Goal: Transaction & Acquisition: Purchase product/service

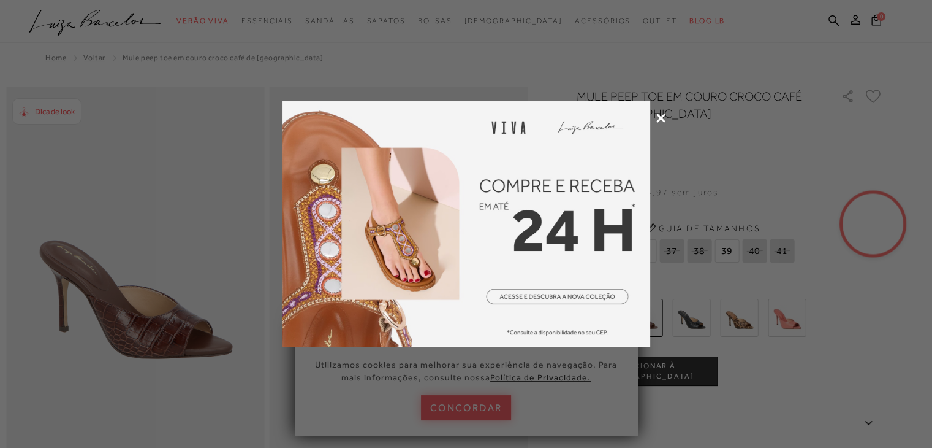
click at [662, 115] on icon at bounding box center [661, 117] width 9 height 9
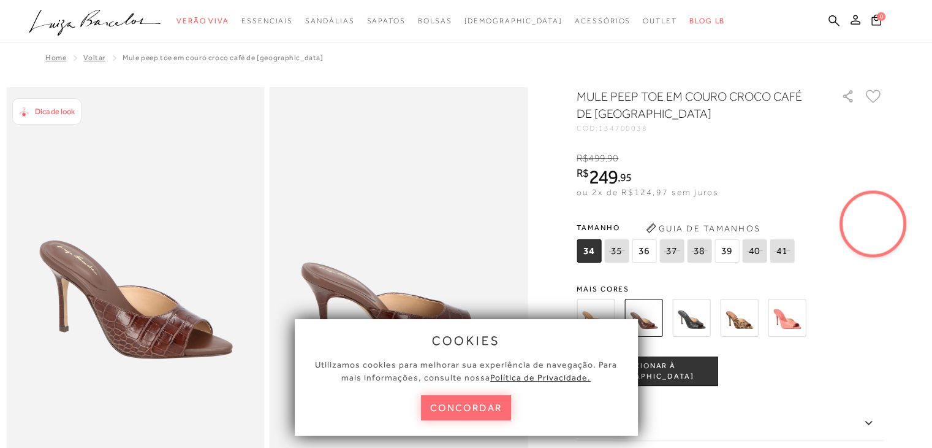
click at [447, 403] on button "concordar" at bounding box center [466, 407] width 91 height 25
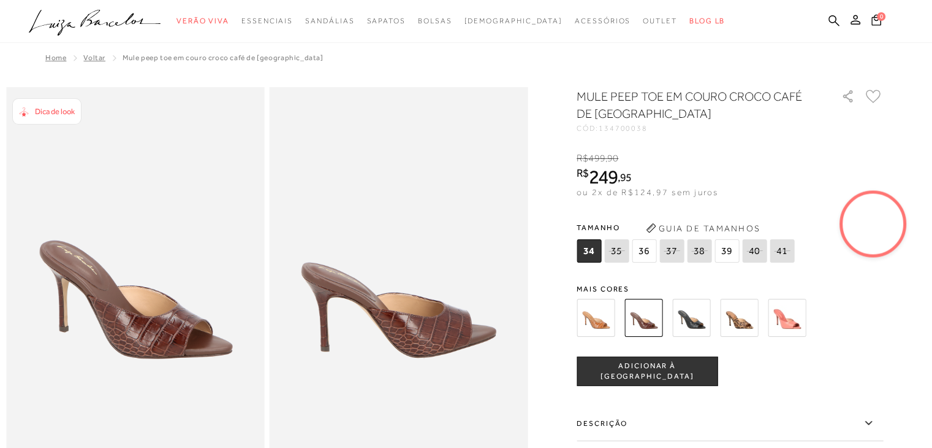
click at [674, 252] on icon at bounding box center [671, 250] width 17 height 15
select select
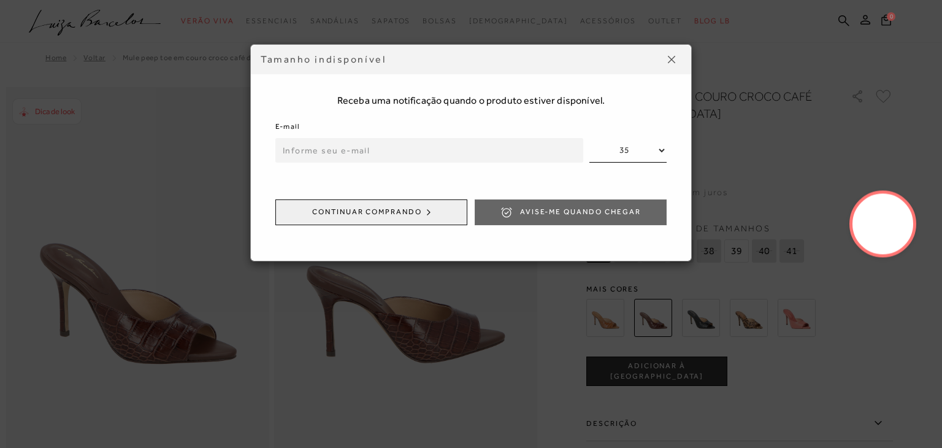
click at [520, 154] on input "email" at bounding box center [429, 150] width 308 height 25
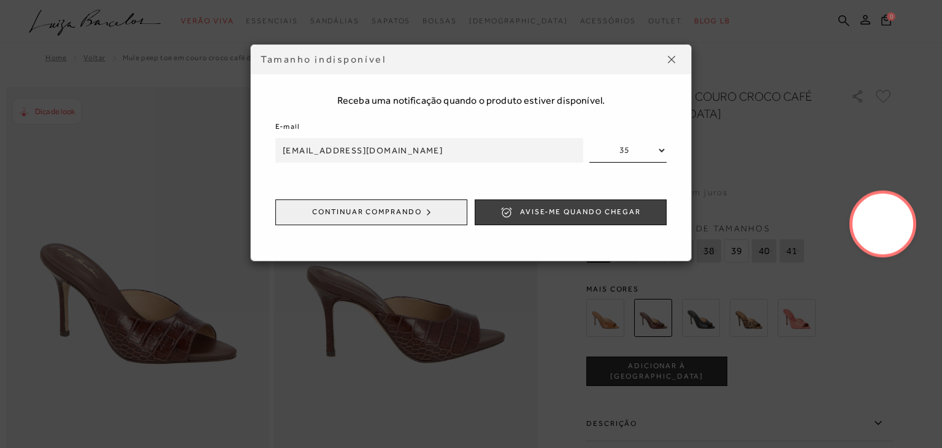
type input "luanasperk16@gmail.com"
click at [603, 212] on span "Avise-me quando chegar" at bounding box center [580, 212] width 121 height 10
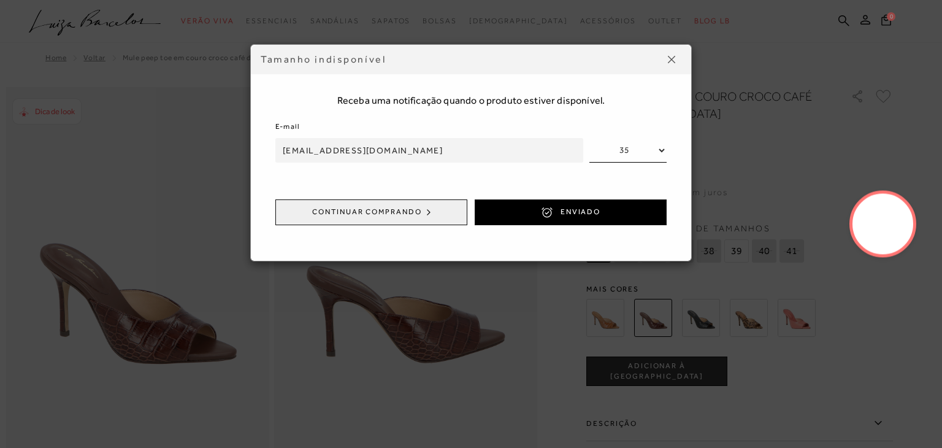
click at [677, 59] on button at bounding box center [671, 60] width 20 height 20
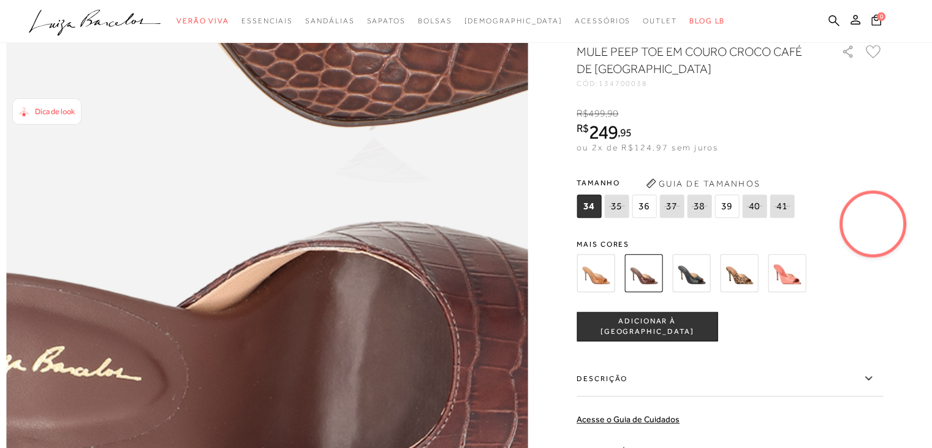
scroll to position [932, 0]
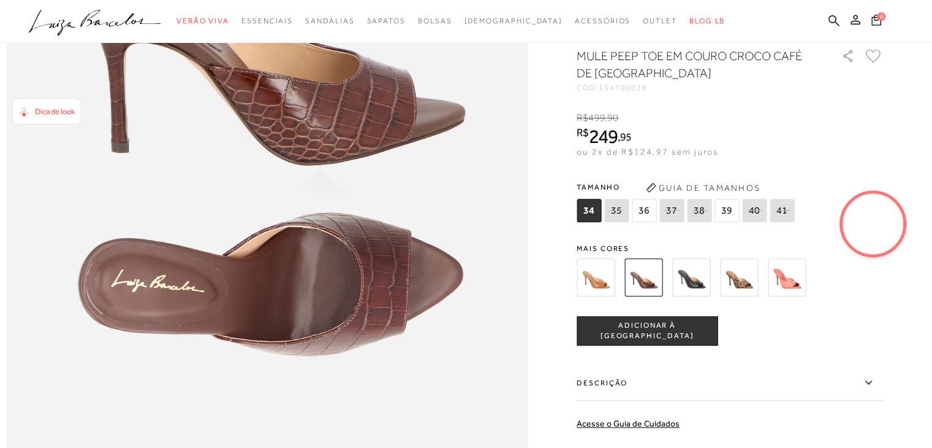
click at [708, 296] on img at bounding box center [692, 277] width 38 height 38
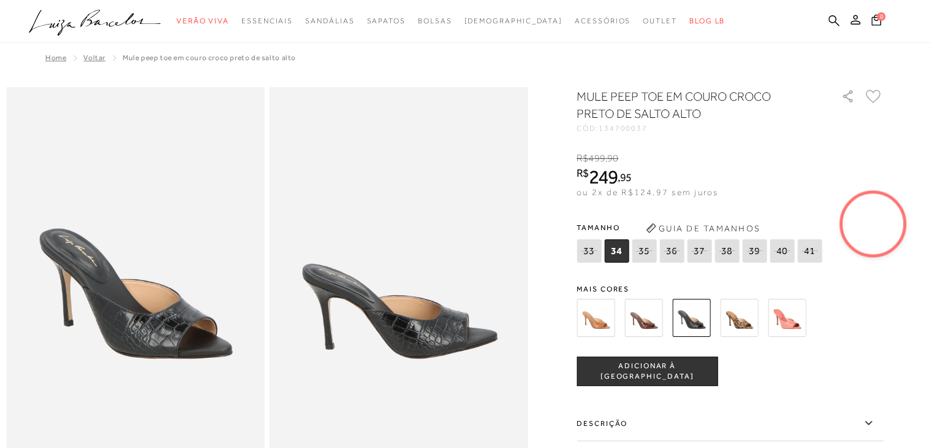
click at [589, 316] on img at bounding box center [596, 318] width 38 height 38
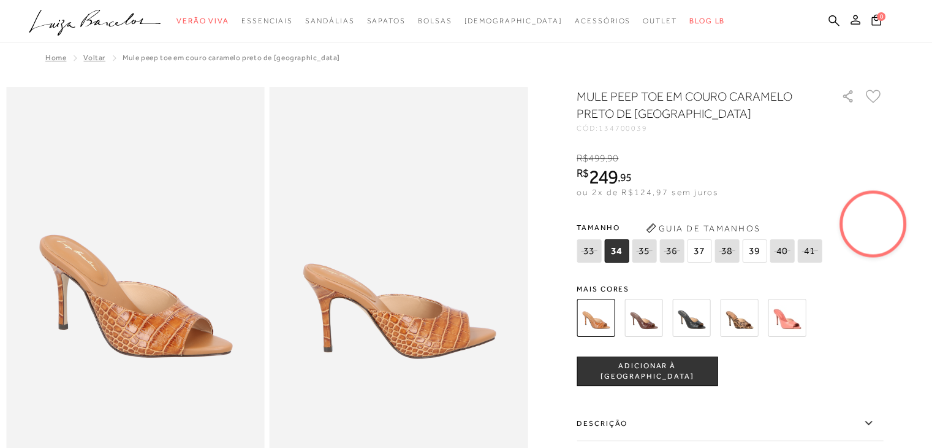
click at [753, 310] on img at bounding box center [739, 318] width 38 height 38
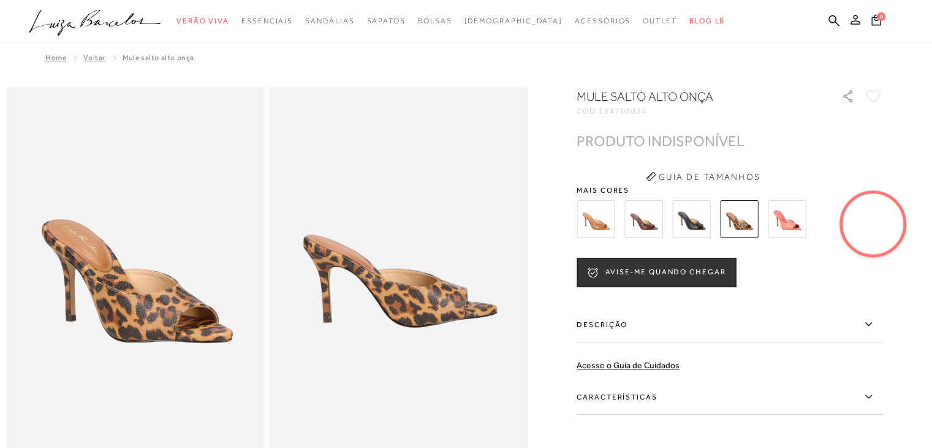
click at [699, 214] on img at bounding box center [692, 219] width 38 height 38
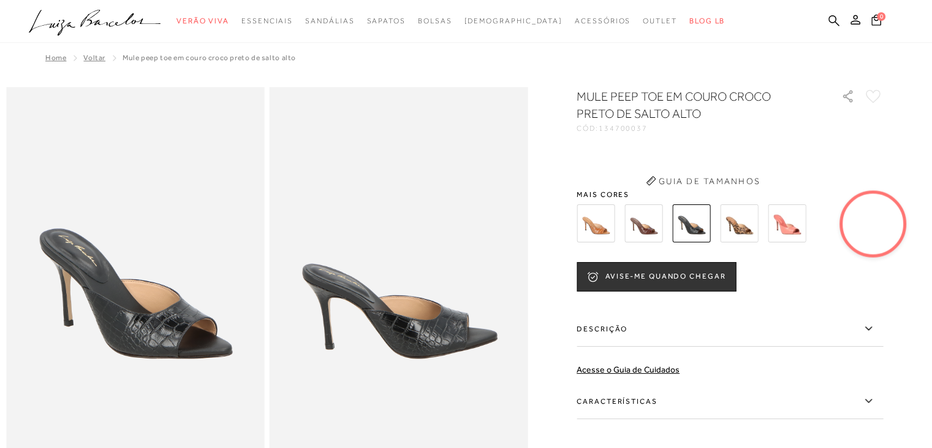
click at [868, 215] on video at bounding box center [874, 224] width 58 height 58
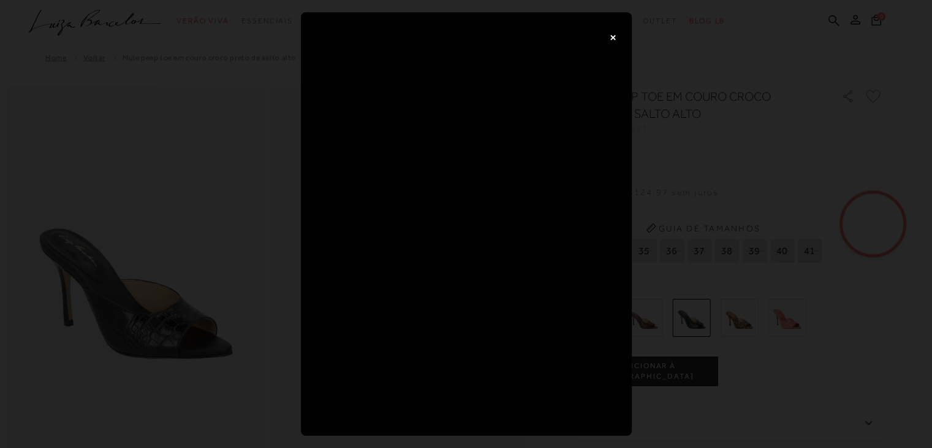
click at [606, 30] on button "×" at bounding box center [613, 37] width 25 height 25
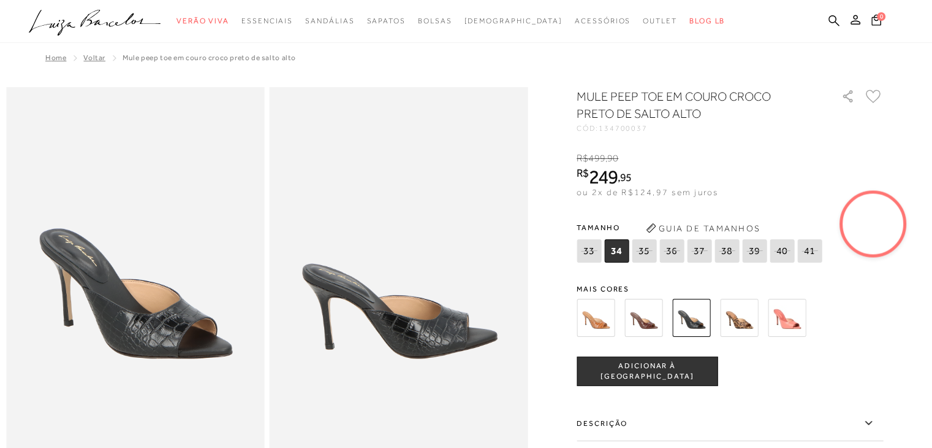
click at [647, 318] on img at bounding box center [644, 318] width 38 height 38
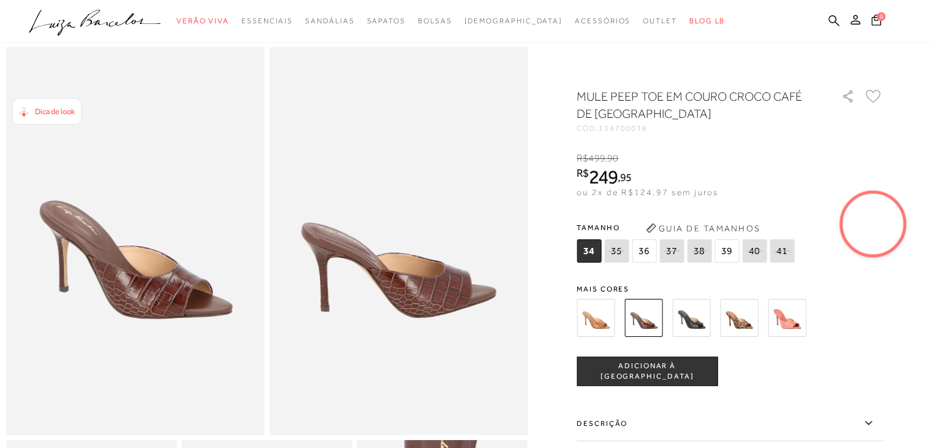
scroll to position [37, 0]
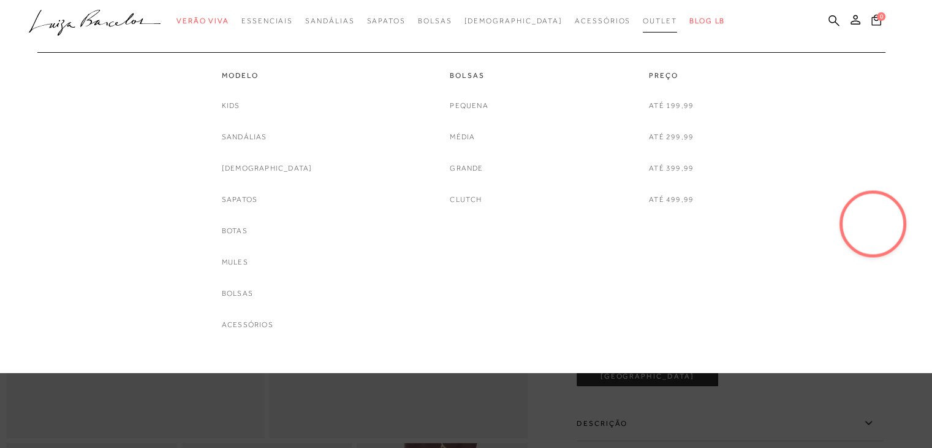
click at [643, 21] on span "Outlet" at bounding box center [660, 21] width 34 height 9
click at [267, 134] on link "Sandálias" at bounding box center [244, 137] width 45 height 13
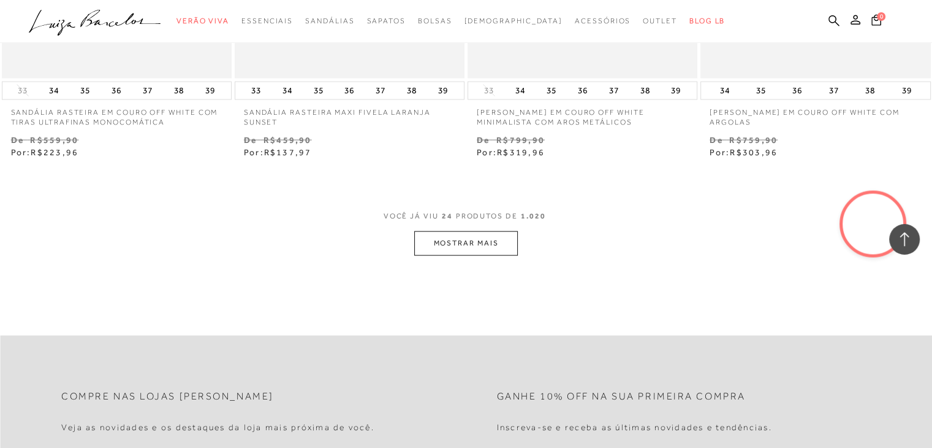
scroll to position [2384, 0]
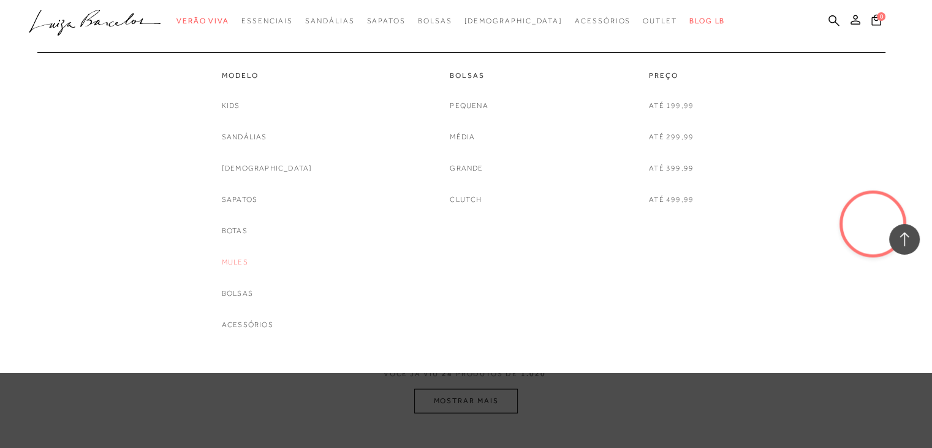
click at [248, 268] on link "Mules" at bounding box center [235, 262] width 26 height 13
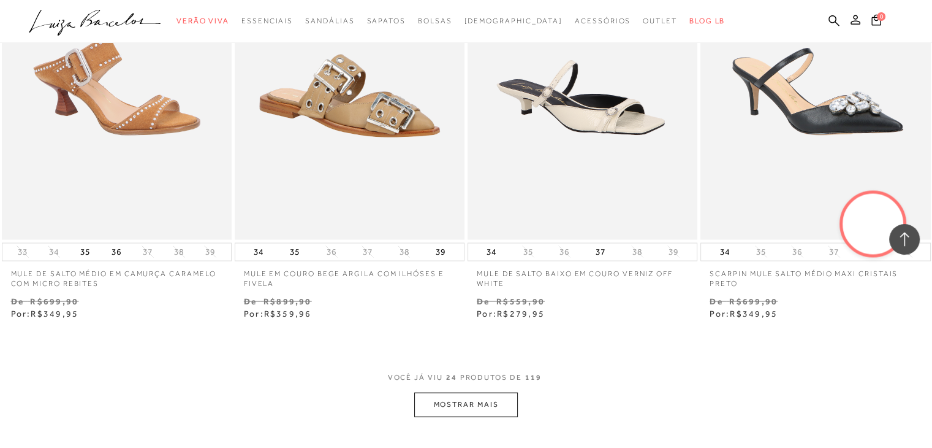
scroll to position [2384, 0]
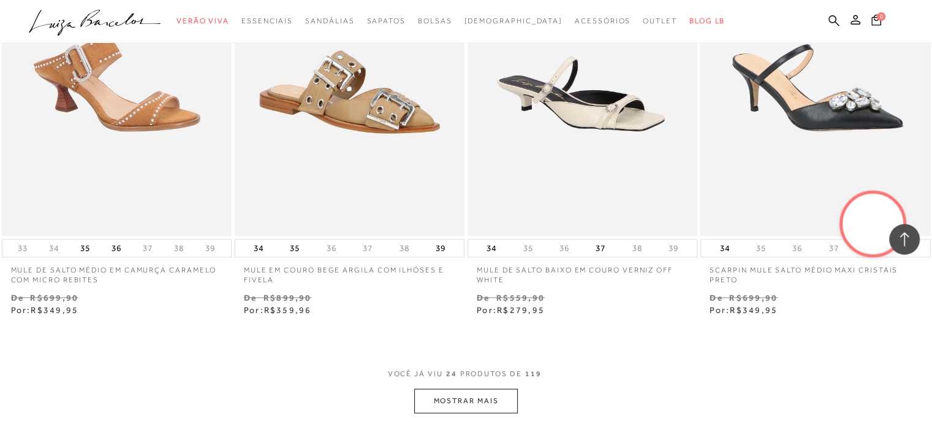
click at [495, 407] on button "MOSTRAR MAIS" at bounding box center [465, 401] width 103 height 24
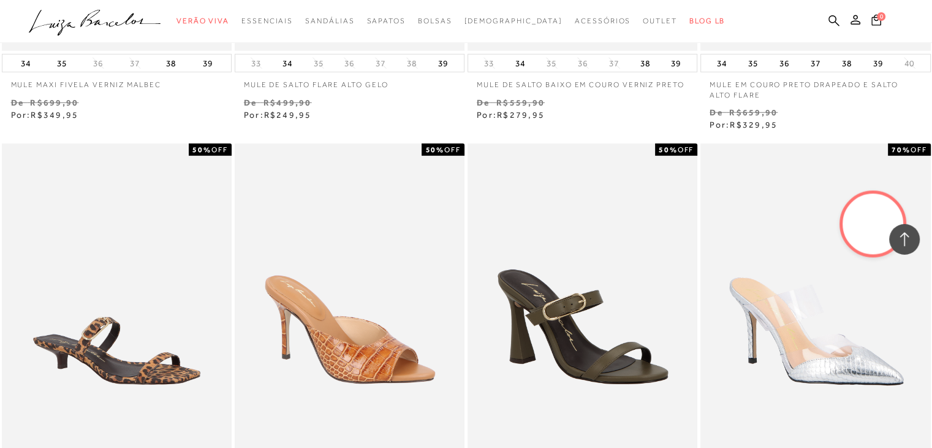
scroll to position [3659, 0]
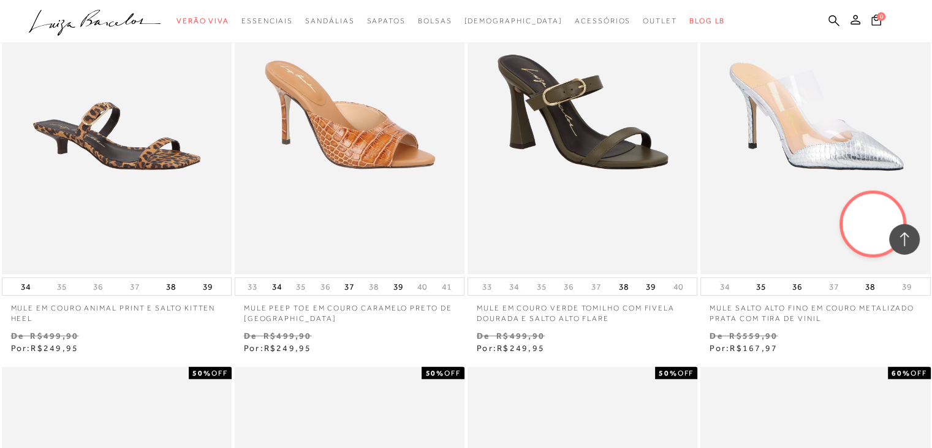
click at [633, 142] on img at bounding box center [583, 101] width 229 height 345
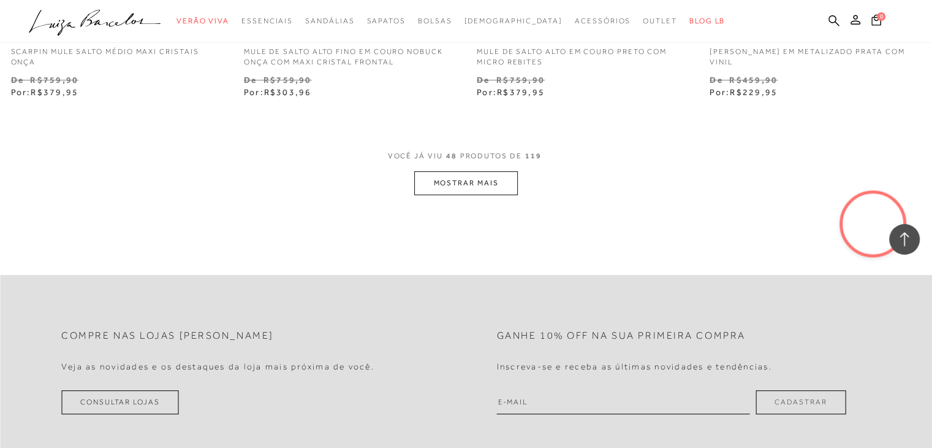
scroll to position [5221, 0]
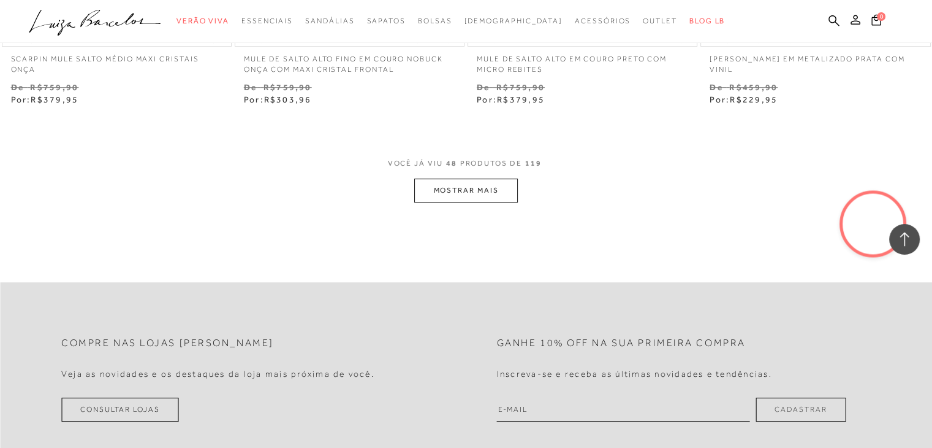
click at [454, 195] on button "MOSTRAR MAIS" at bounding box center [465, 190] width 103 height 24
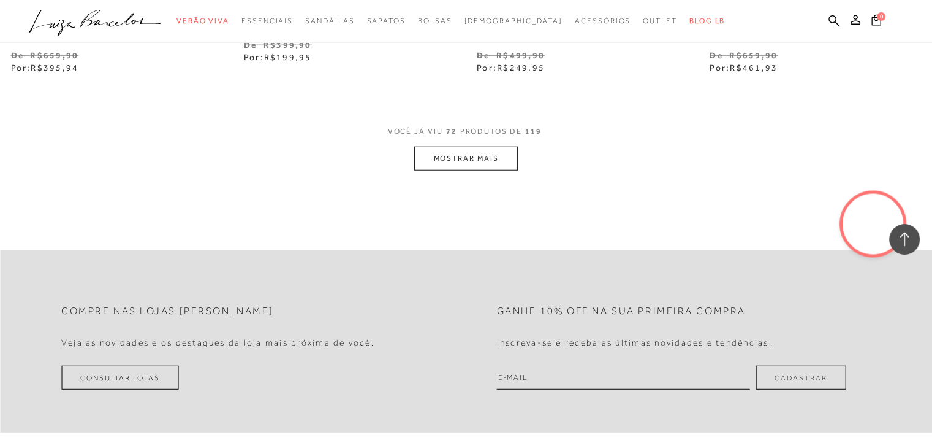
click at [497, 156] on button "MOSTRAR MAIS" at bounding box center [465, 159] width 103 height 24
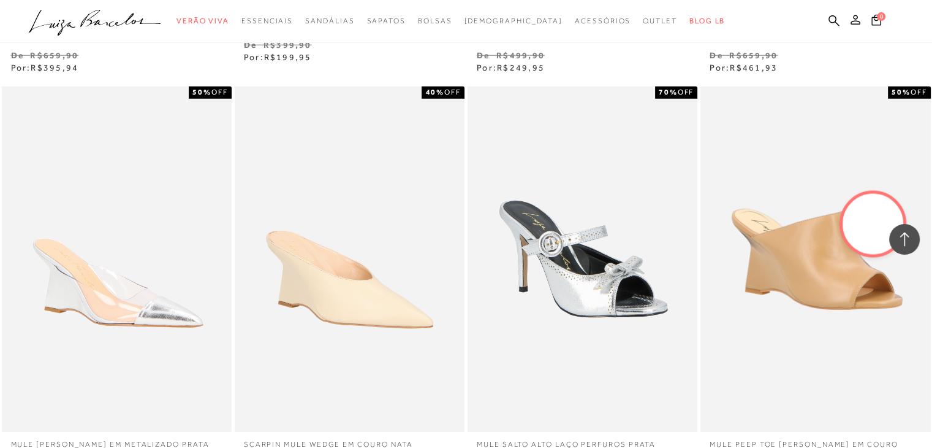
click at [497, 156] on img at bounding box center [583, 258] width 229 height 345
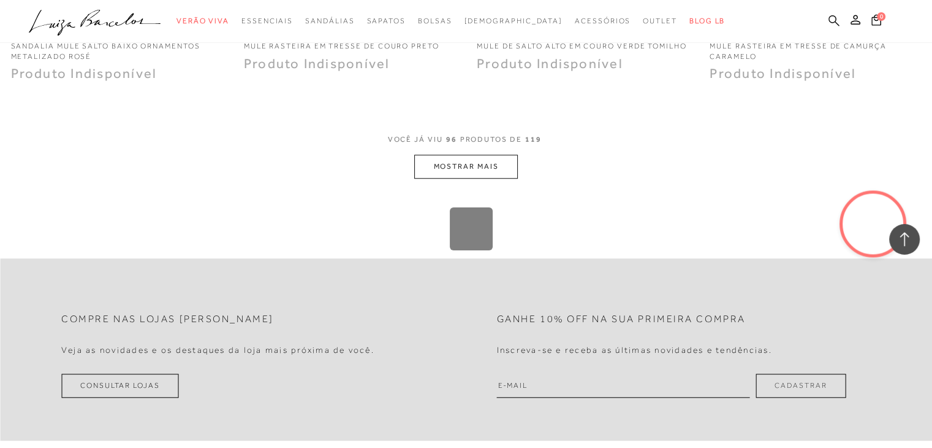
click at [832, 17] on icon at bounding box center [834, 21] width 11 height 12
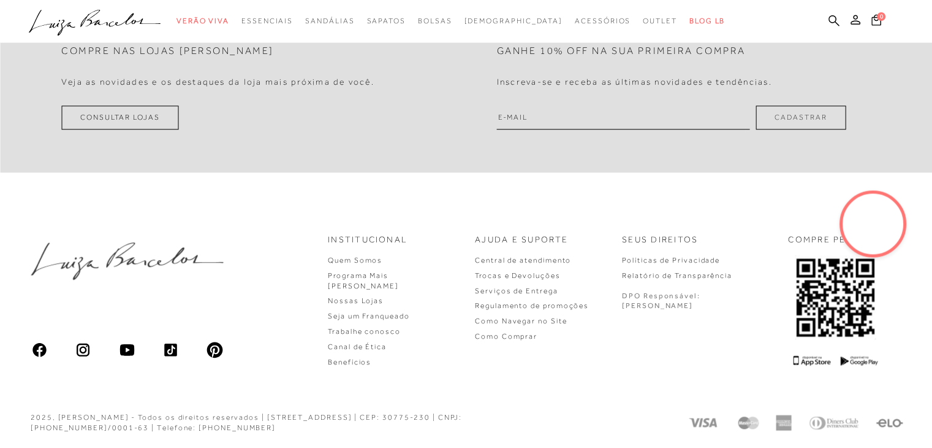
scroll to position [0, 0]
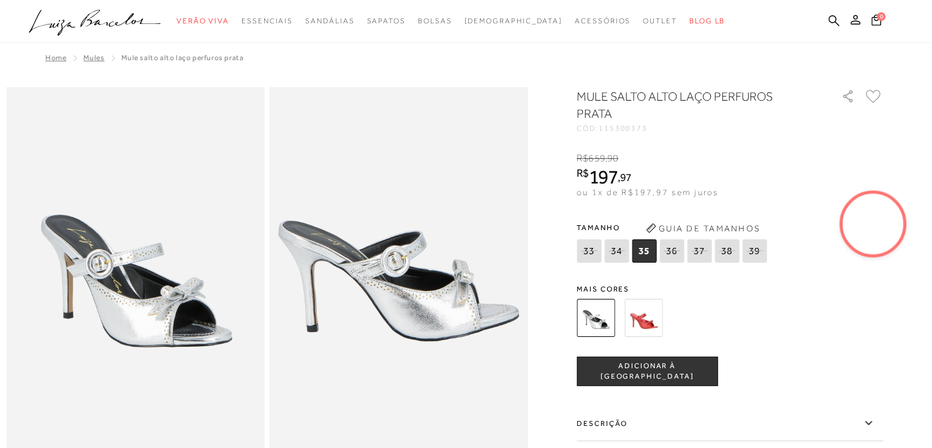
click at [841, 26] on ul ".a{fill-rule:evenodd;} Verão Viva Em alta Favoritos das Influenciadoras Apostas…" at bounding box center [457, 21] width 856 height 23
click at [839, 23] on icon at bounding box center [834, 21] width 11 height 12
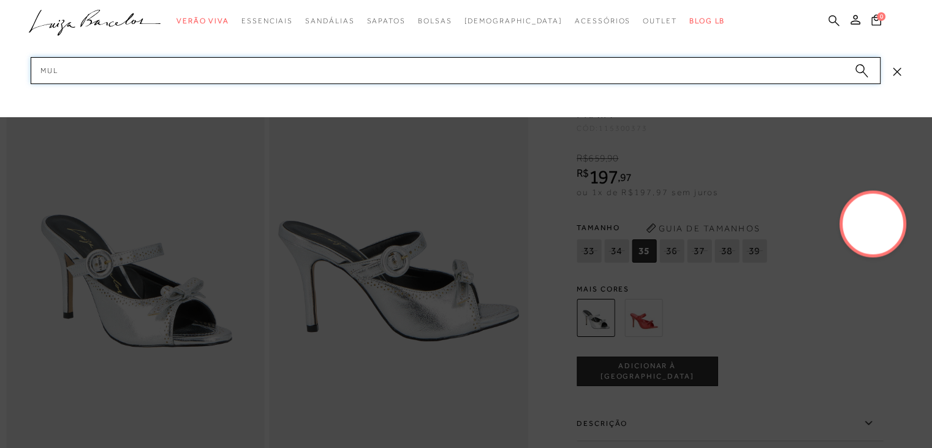
type input "mule"
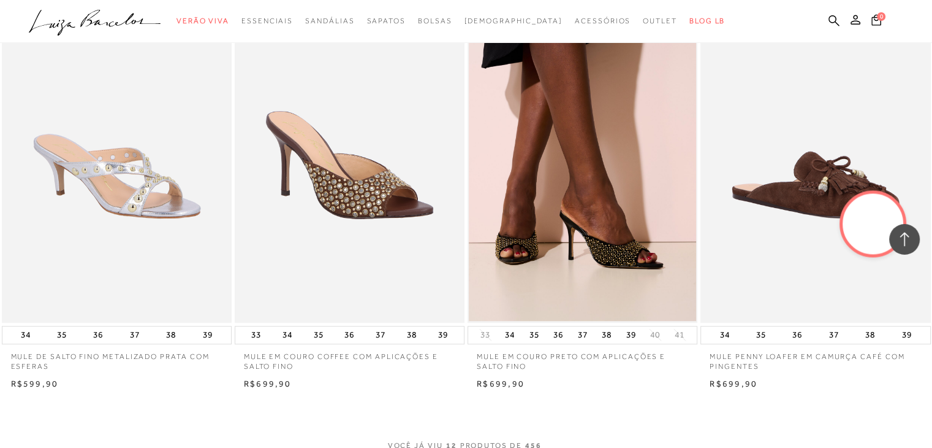
scroll to position [1226, 0]
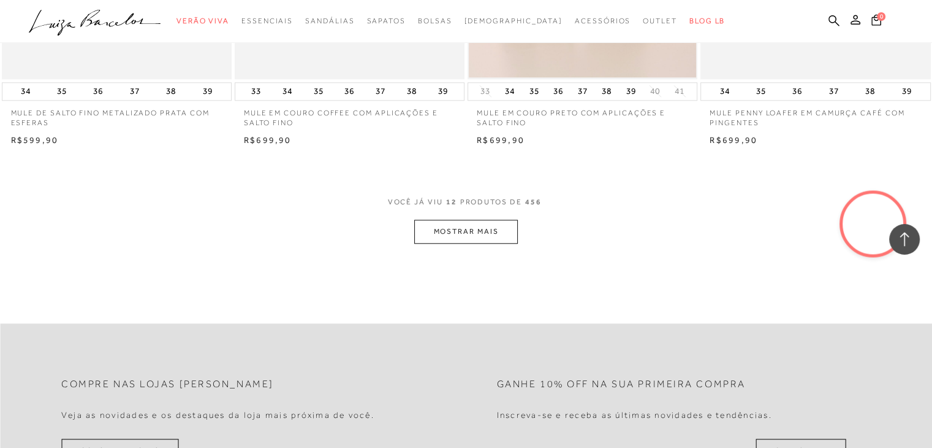
click at [504, 221] on button "MOSTRAR MAIS" at bounding box center [465, 231] width 103 height 24
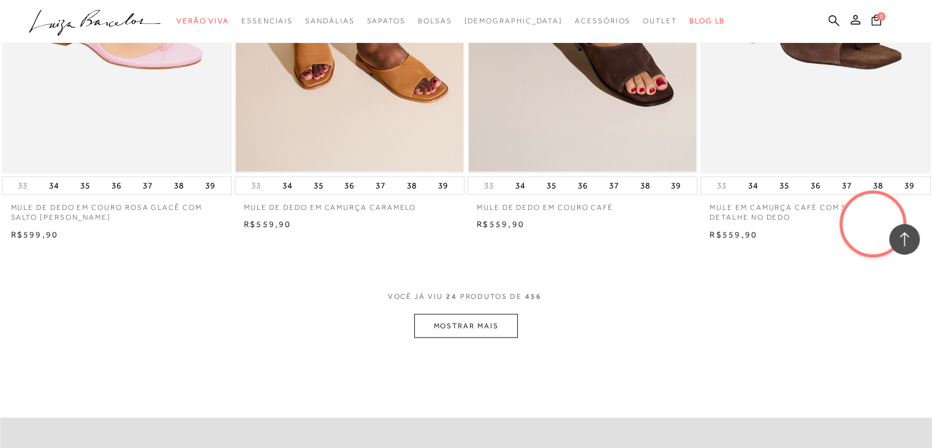
scroll to position [2411, 0]
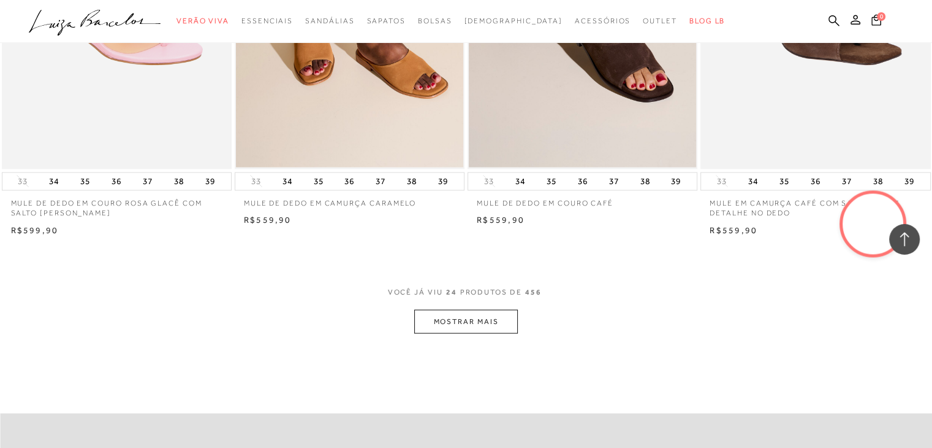
click at [478, 320] on button "MOSTRAR MAIS" at bounding box center [465, 322] width 103 height 24
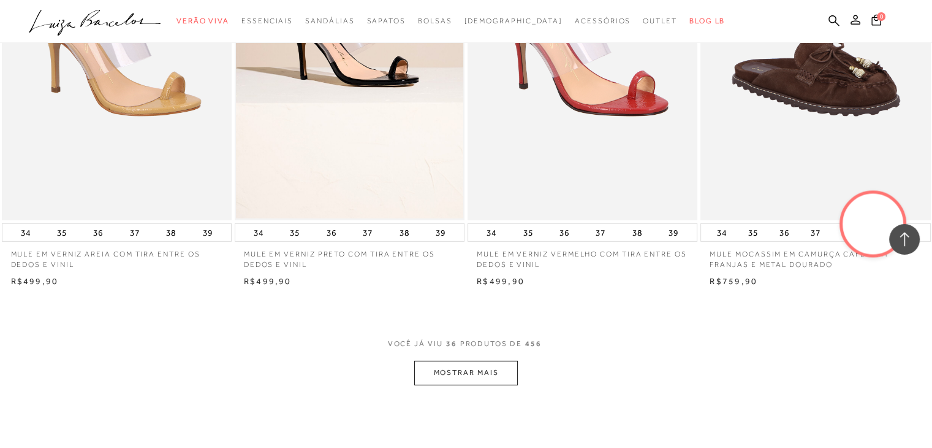
scroll to position [3655, 0]
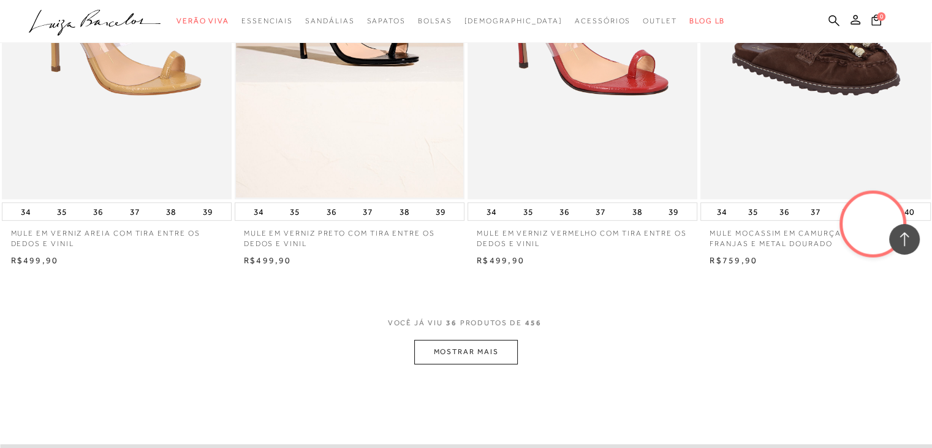
click at [490, 346] on button "MOSTRAR MAIS" at bounding box center [465, 352] width 103 height 24
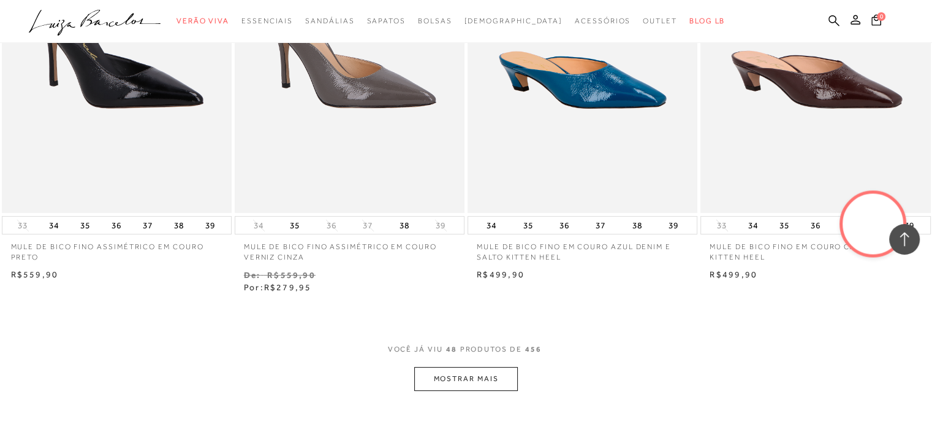
scroll to position [4925, 0]
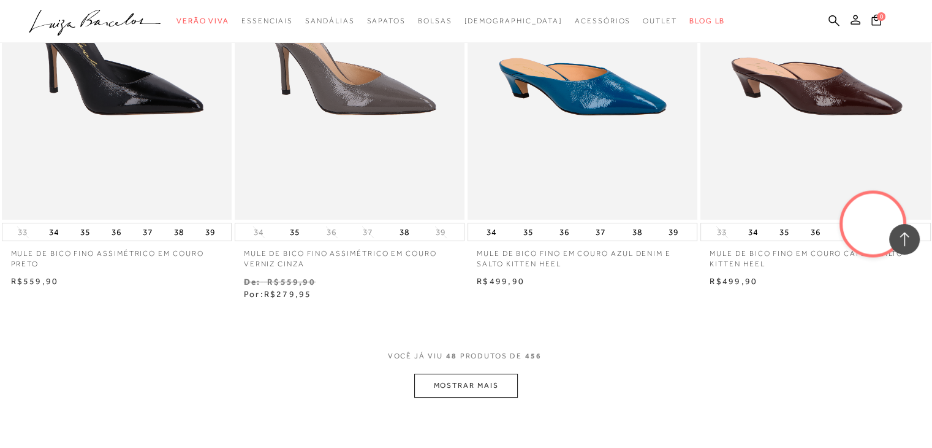
click at [509, 392] on button "MOSTRAR MAIS" at bounding box center [465, 385] width 103 height 24
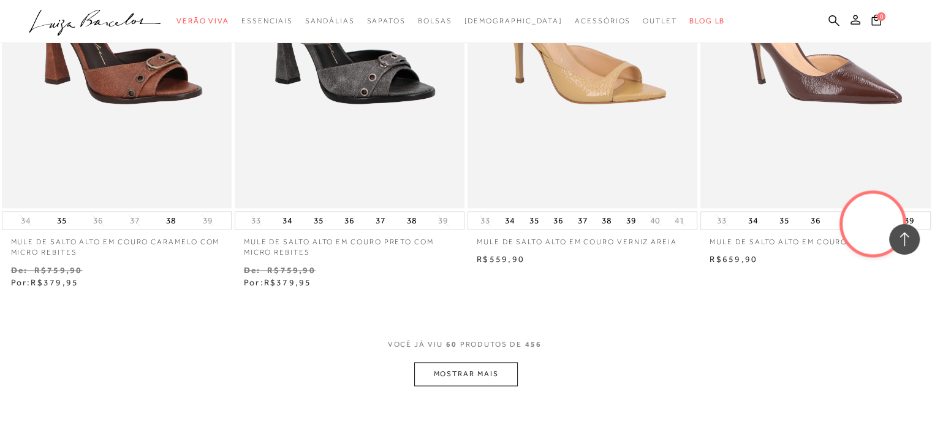
scroll to position [6327, 0]
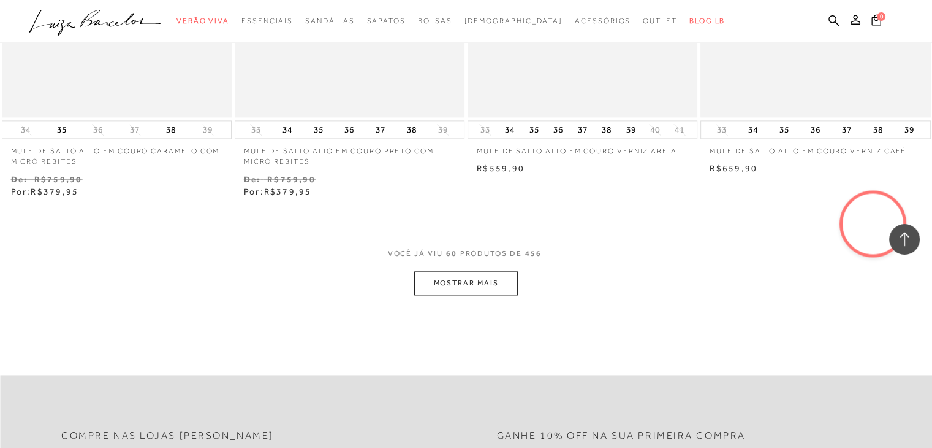
click at [470, 273] on button "MOSTRAR MAIS" at bounding box center [465, 283] width 103 height 24
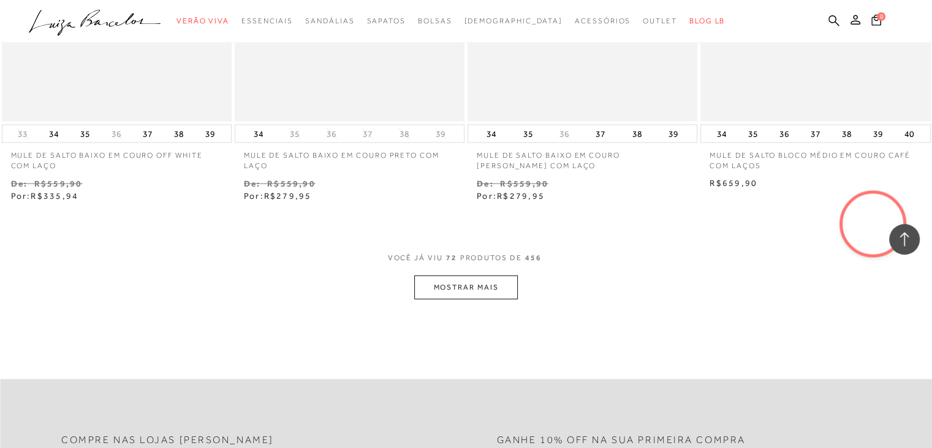
scroll to position [7548, 0]
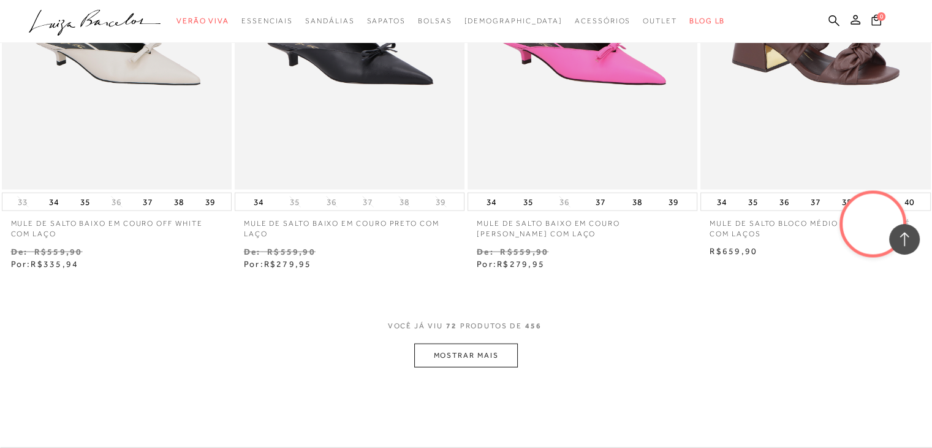
click at [419, 353] on button "MOSTRAR MAIS" at bounding box center [465, 355] width 103 height 24
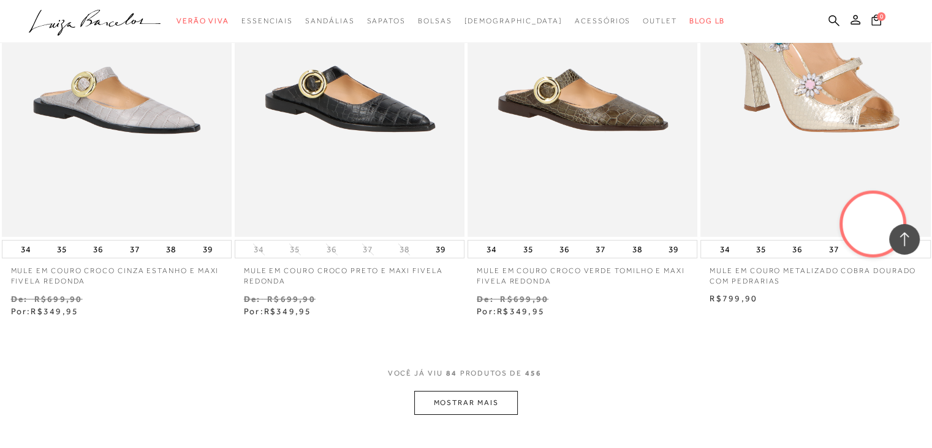
scroll to position [8924, 0]
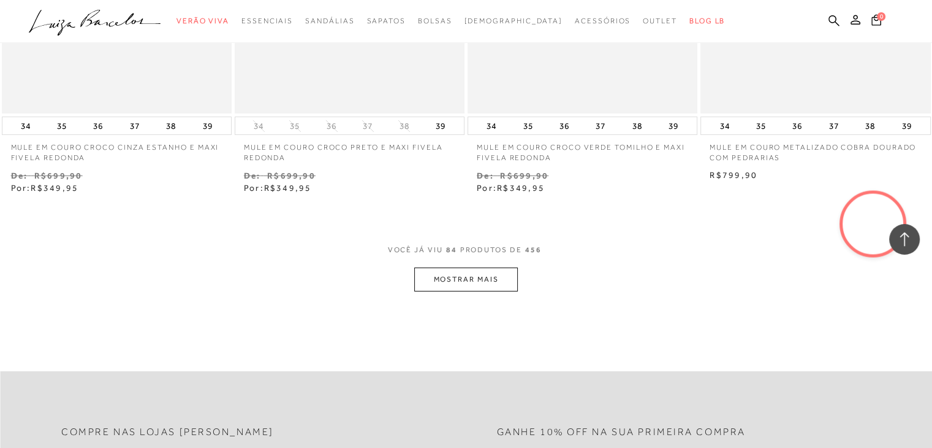
click at [488, 278] on button "MOSTRAR MAIS" at bounding box center [465, 279] width 103 height 24
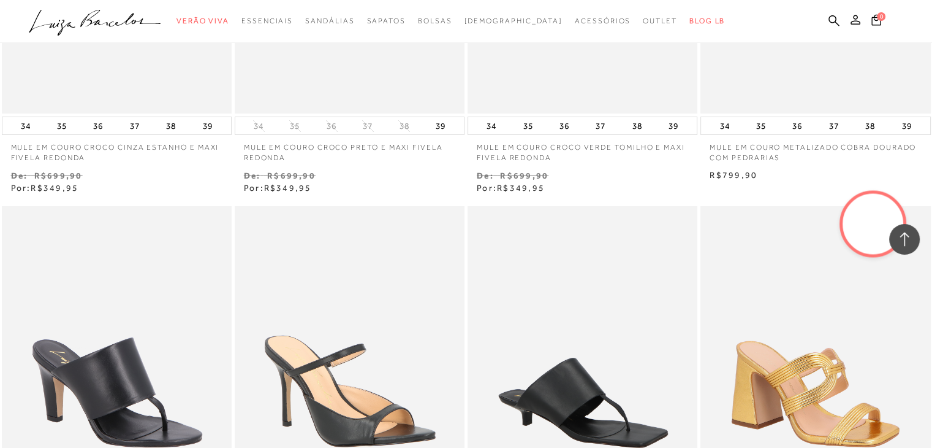
click at [862, 217] on video at bounding box center [874, 224] width 58 height 58
click at [862, 217] on video at bounding box center [873, 224] width 58 height 58
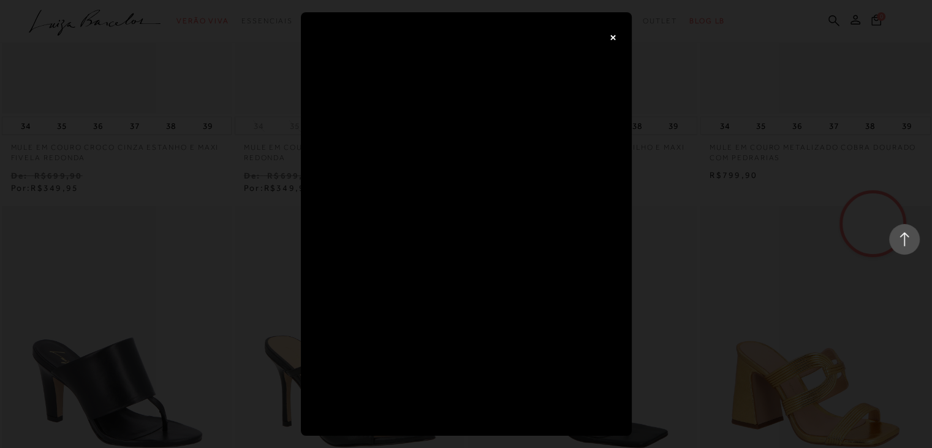
click at [617, 36] on button "×" at bounding box center [613, 37] width 25 height 25
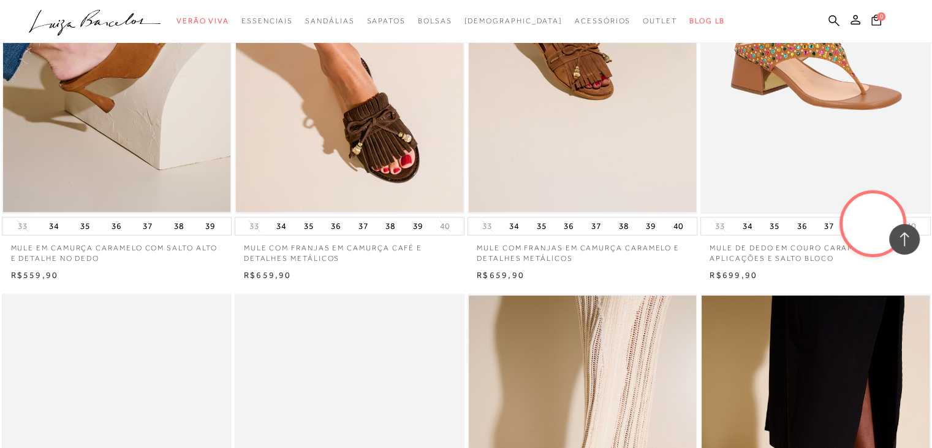
scroll to position [1161, 0]
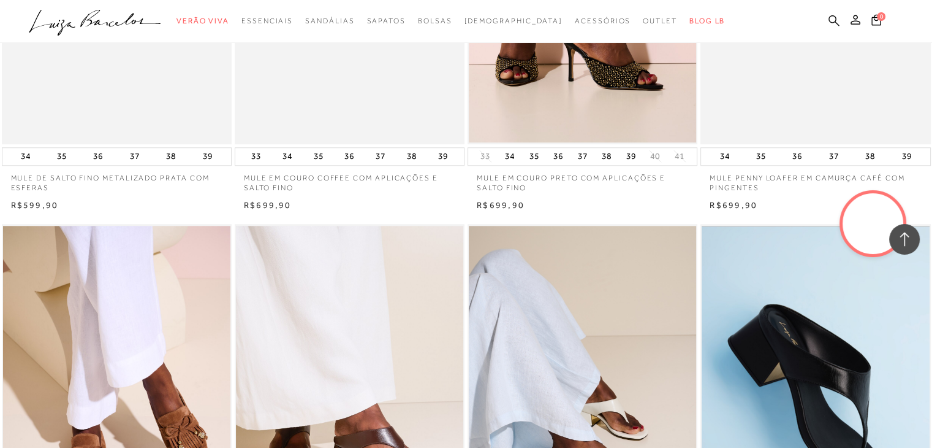
click at [829, 18] on icon at bounding box center [834, 20] width 11 height 11
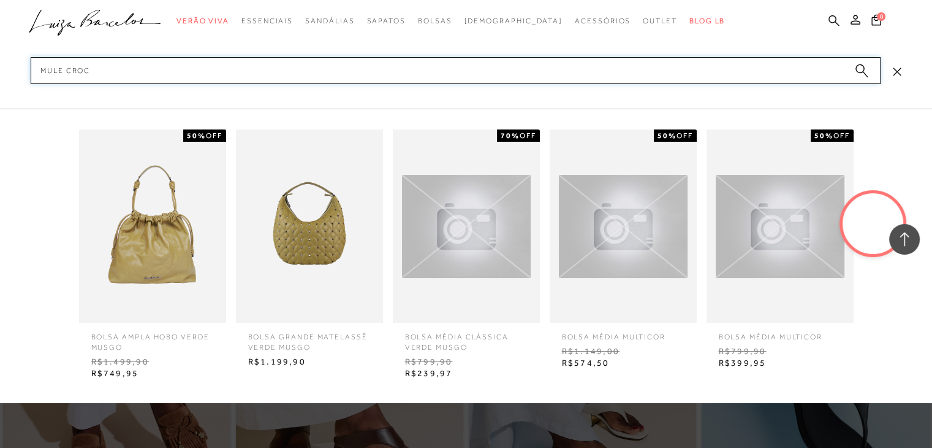
type input "mule croco"
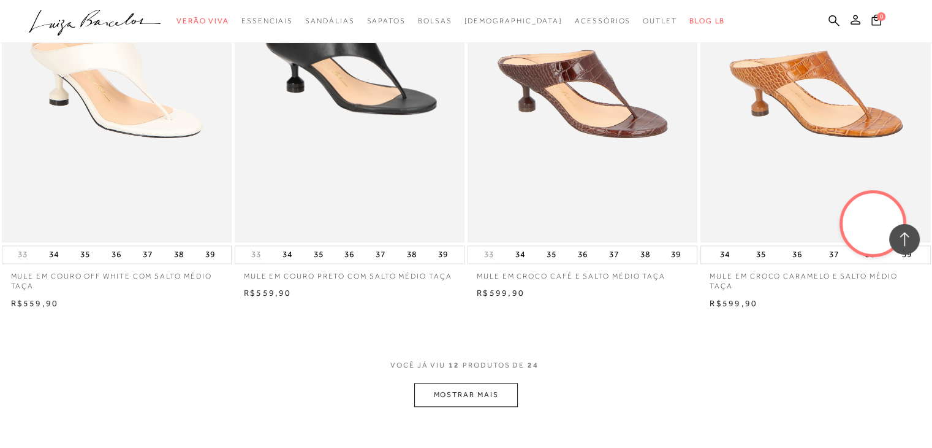
scroll to position [1103, 0]
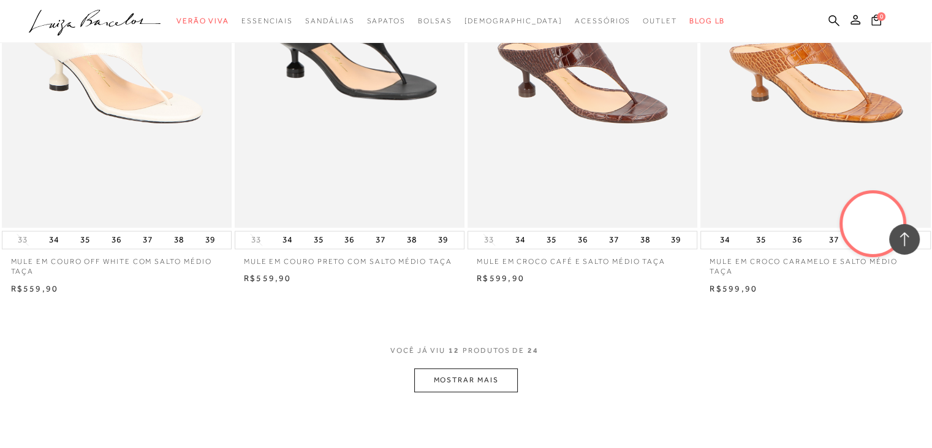
click at [443, 380] on button "MOSTRAR MAIS" at bounding box center [465, 380] width 103 height 24
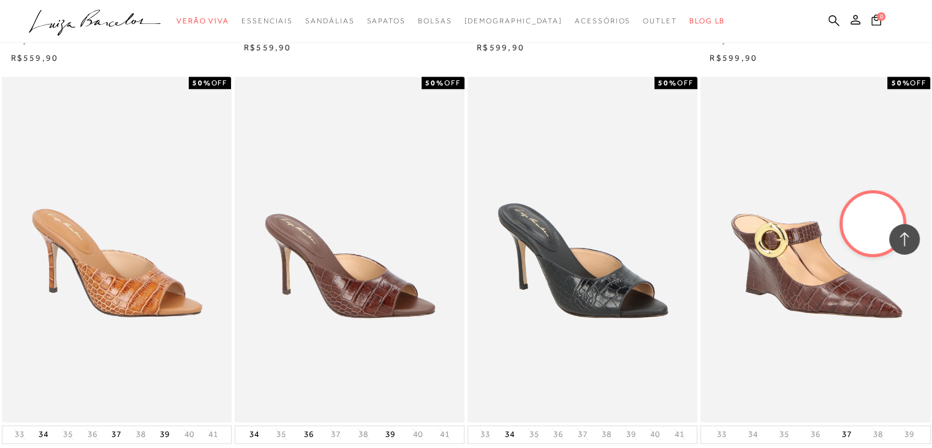
scroll to position [1373, 0]
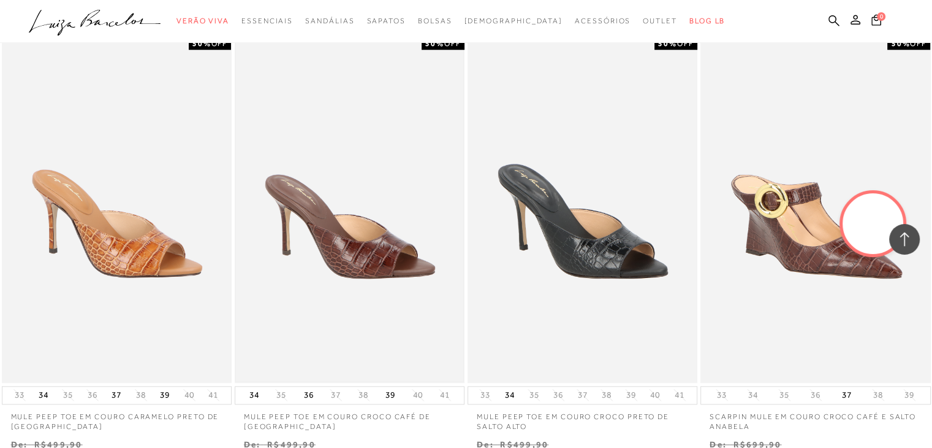
click at [383, 268] on img at bounding box center [349, 209] width 227 height 341
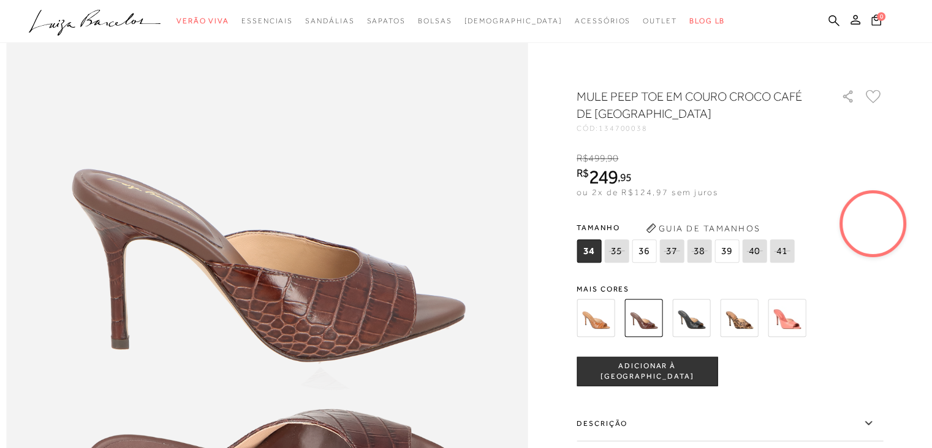
scroll to position [1054, 0]
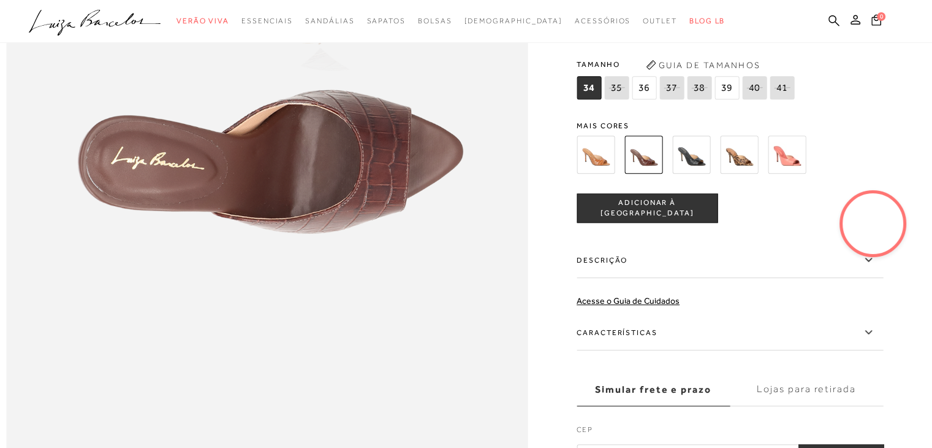
click at [665, 278] on label "Descrição" at bounding box center [730, 260] width 307 height 36
click at [0, 0] on input "Descrição" at bounding box center [0, 0] width 0 height 0
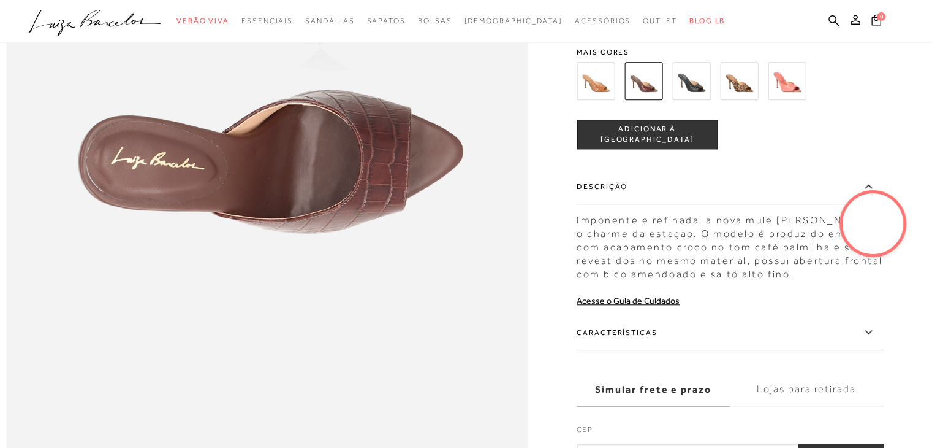
click at [701, 350] on label "Características" at bounding box center [730, 332] width 307 height 36
click at [0, 0] on input "Características" at bounding box center [0, 0] width 0 height 0
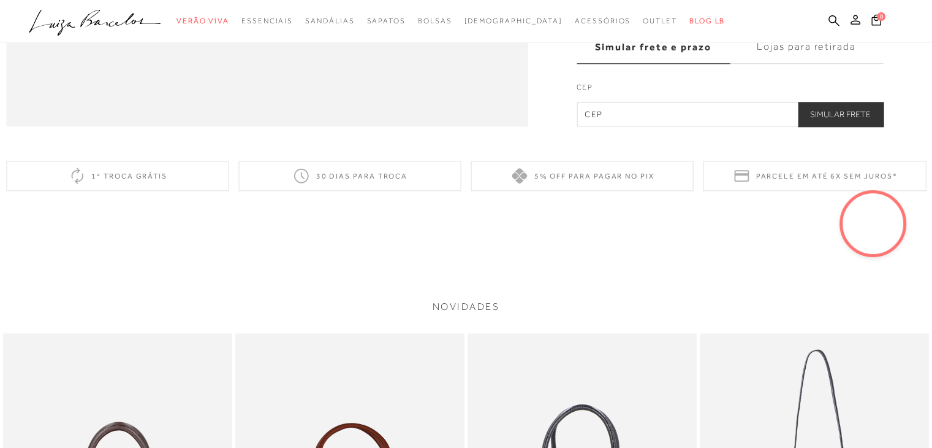
scroll to position [1398, 0]
click at [823, 63] on label "Lojas para retirada" at bounding box center [806, 45] width 153 height 33
click at [0, 0] on input "Lojas para retirada" at bounding box center [0, 0] width 0 height 0
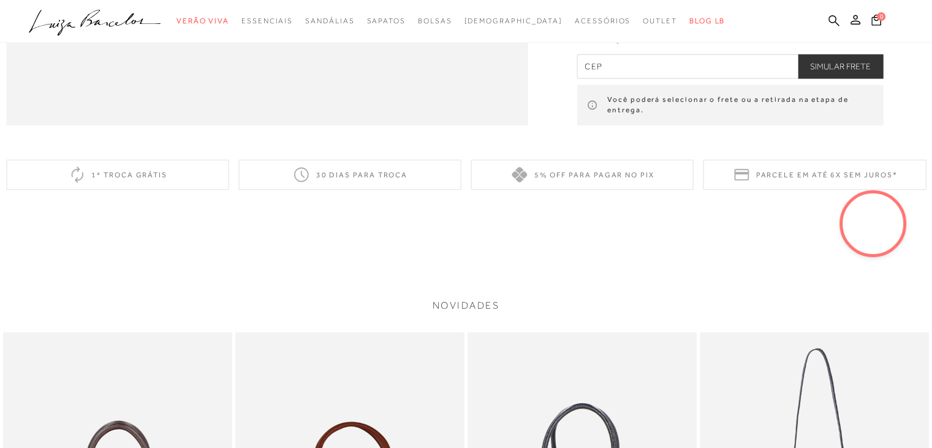
click at [770, 79] on input "text" at bounding box center [730, 67] width 307 height 25
type input "94945-330"
click at [798, 55] on button "Simular Frete" at bounding box center [840, 67] width 85 height 25
click at [871, 69] on div "[PERSON_NAME] ALPHAVILLE [STREET_ADDRESS] Seg a Sáb 09h-21h / Dom 12h-20h" at bounding box center [730, 48] width 307 height 44
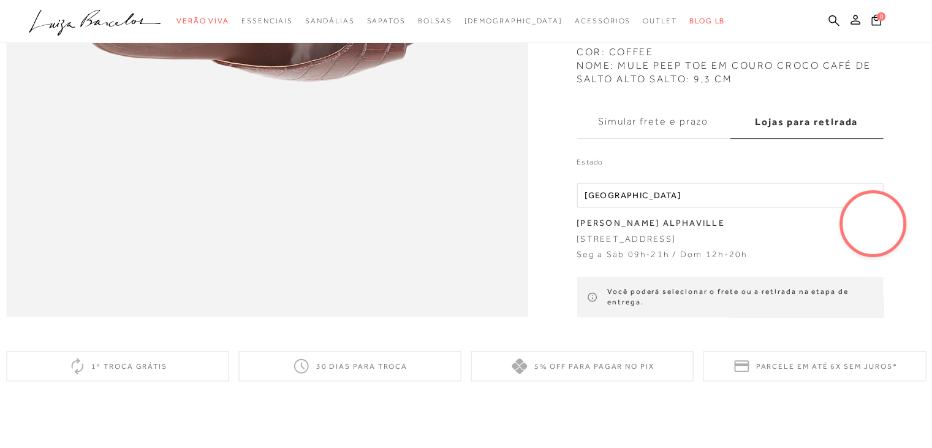
scroll to position [1202, 0]
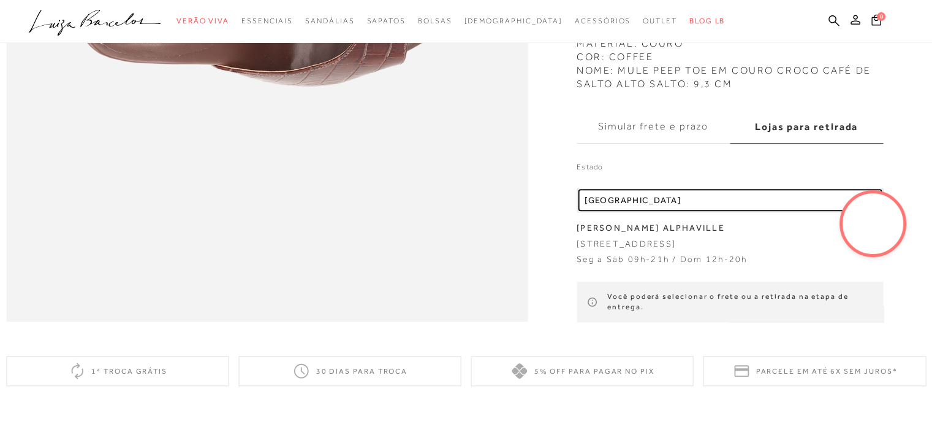
click at [672, 205] on div "Localidade [GEOGRAPHIC_DATA]" at bounding box center [725, 199] width 281 height 10
click at [688, 139] on label "Simular frete e prazo" at bounding box center [653, 126] width 153 height 33
click at [0, 0] on input "Simular frete e prazo" at bounding box center [0, 0] width 0 height 0
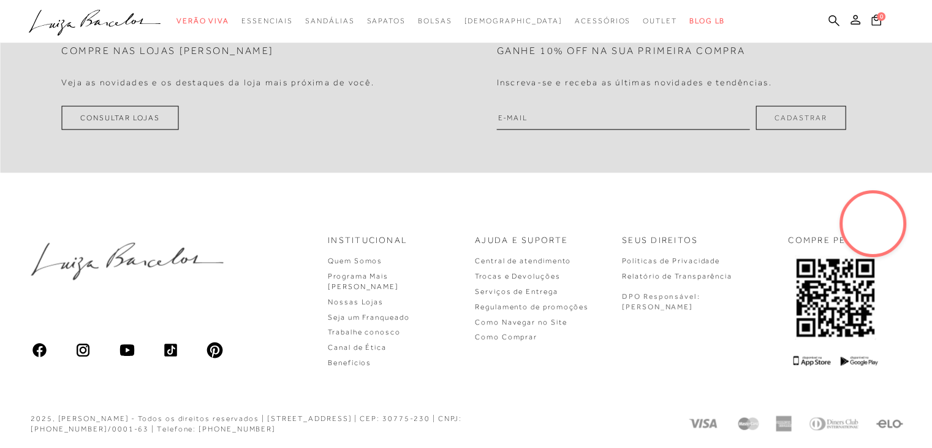
scroll to position [2295, 0]
